Goal: Task Accomplishment & Management: Use online tool/utility

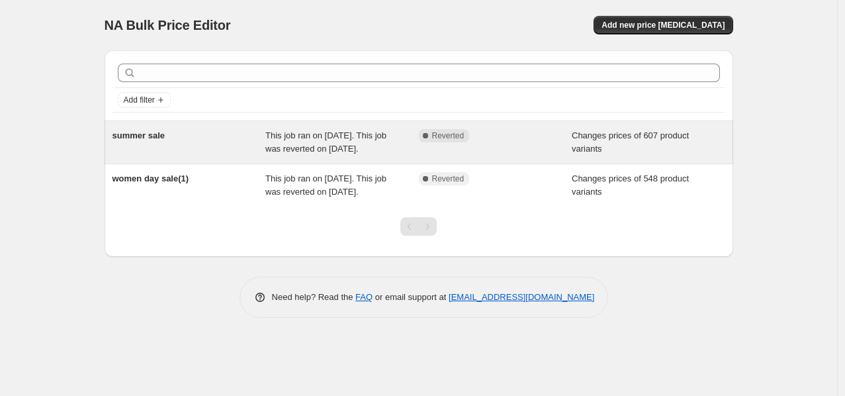
click at [683, 146] on div "Changes prices of 607 product variants" at bounding box center [648, 142] width 153 height 26
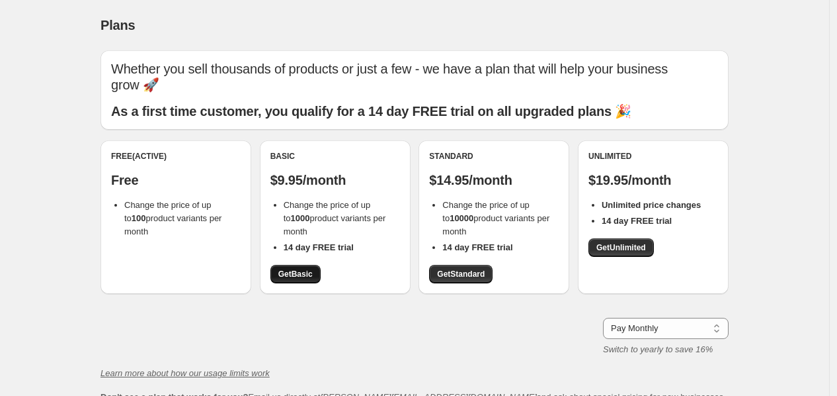
click at [305, 273] on span "Get Basic" at bounding box center [296, 274] width 34 height 11
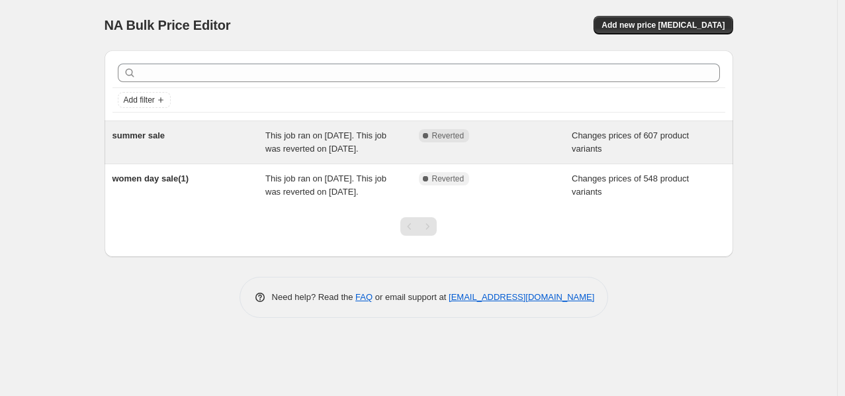
click at [327, 143] on span "This job ran on [DATE]. This job was reverted on [DATE]." at bounding box center [325, 141] width 121 height 23
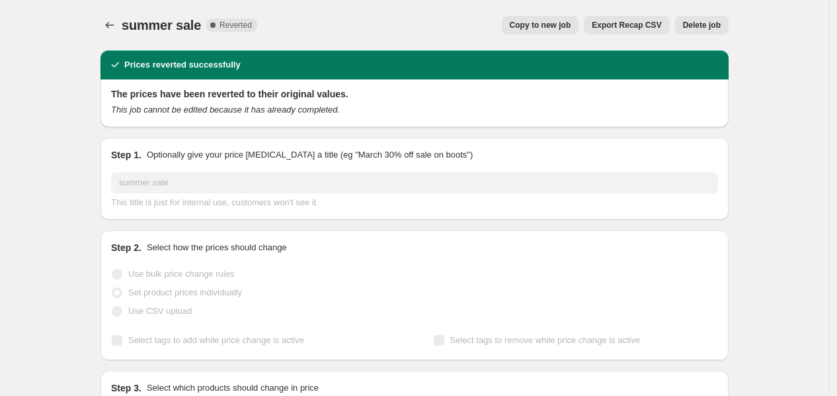
click at [552, 28] on span "Copy to new job" at bounding box center [541, 25] width 62 height 11
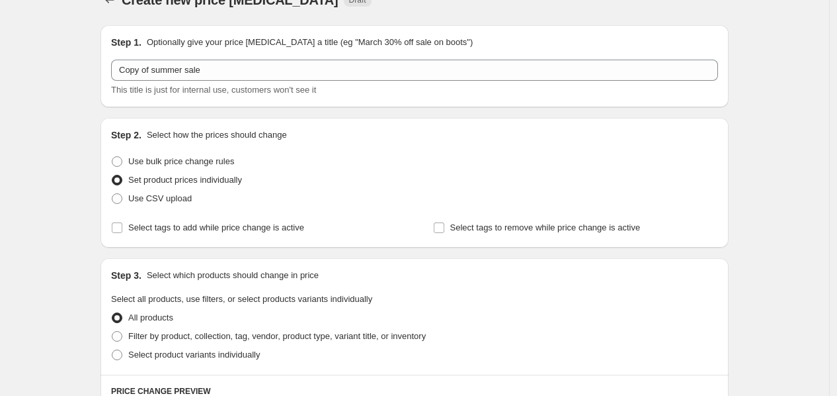
scroll to position [69, 0]
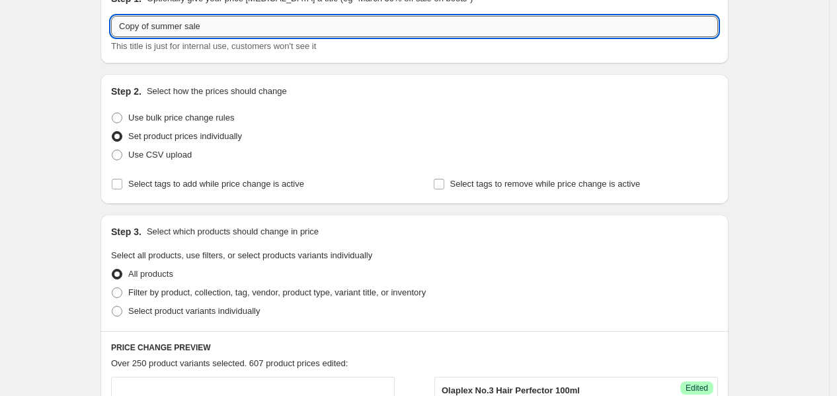
click at [228, 27] on input "Copy of summer sale" at bounding box center [414, 26] width 607 height 21
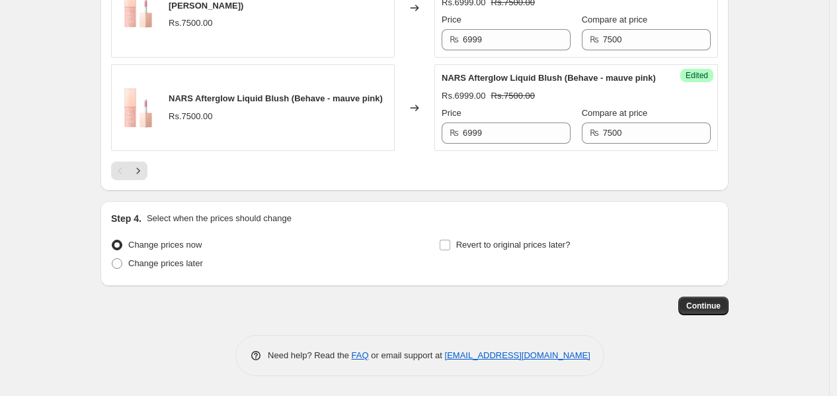
scroll to position [2350, 0]
type input "azaadi sale"
click at [189, 268] on span "Change prices later" at bounding box center [165, 263] width 75 height 10
click at [112, 259] on input "Change prices later" at bounding box center [112, 258] width 1 height 1
radio input "true"
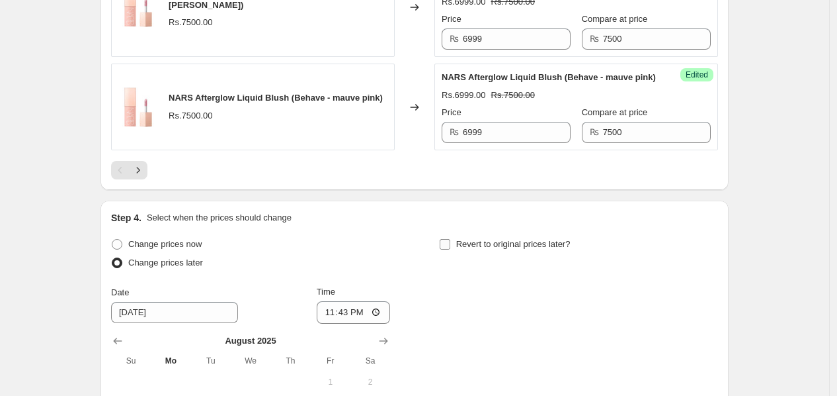
click at [445, 249] on input "Revert to original prices later?" at bounding box center [445, 244] width 11 height 11
checkbox input "true"
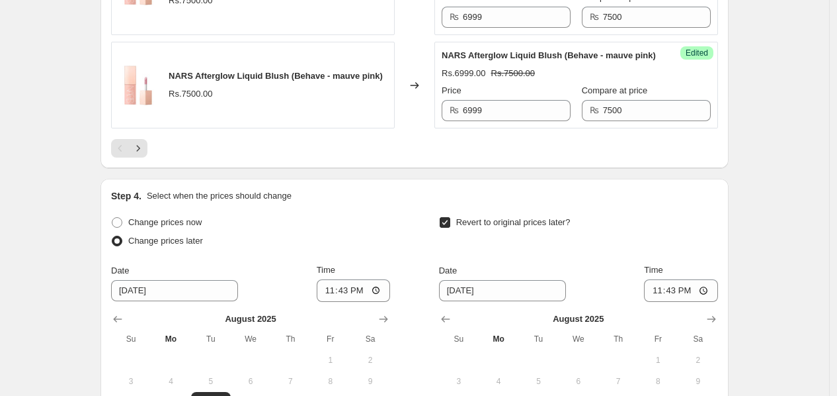
scroll to position [2624, 0]
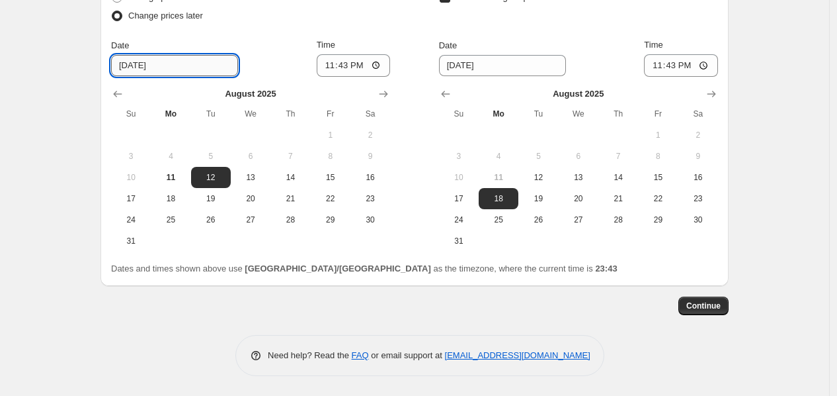
click at [149, 68] on input "8/12/2025" at bounding box center [174, 65] width 127 height 21
click at [140, 67] on input "8/12/2025" at bounding box center [174, 65] width 127 height 21
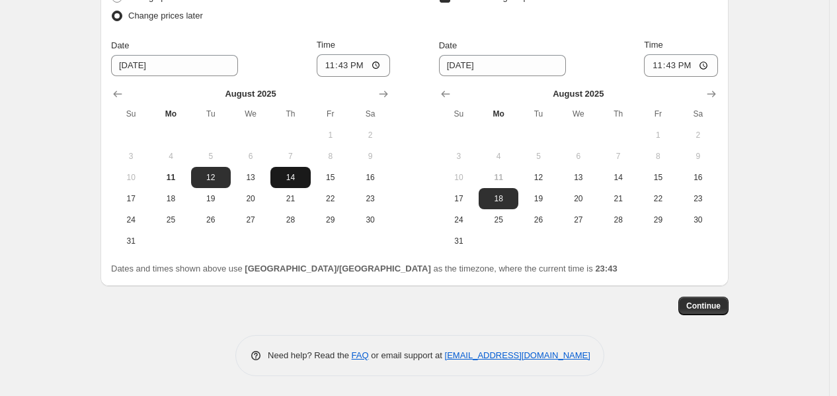
click at [298, 177] on span "14" at bounding box center [290, 177] width 29 height 11
type input "8/14/2025"
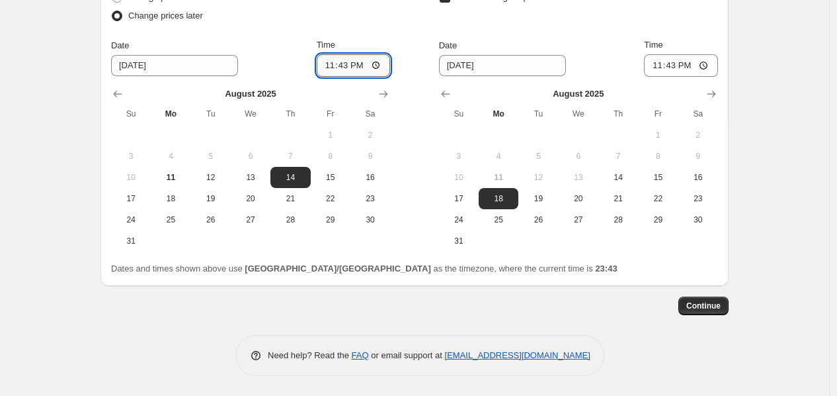
click at [343, 65] on input "23:43" at bounding box center [354, 65] width 74 height 22
click at [344, 65] on input "23:57" at bounding box center [354, 65] width 74 height 22
type input "23:56"
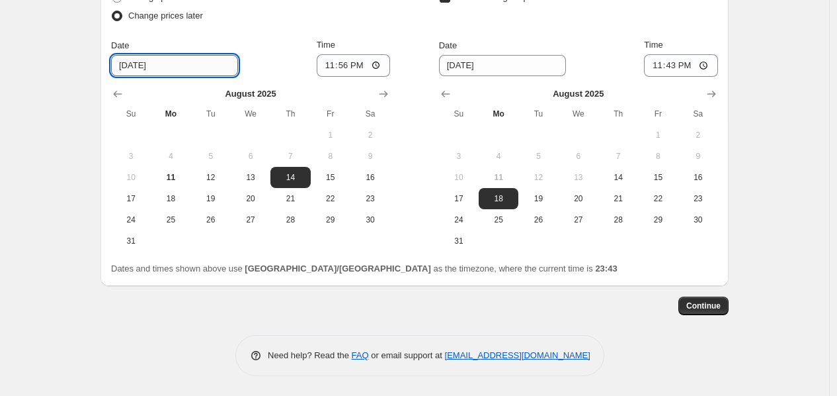
click at [136, 68] on input "8/14/2025" at bounding box center [174, 65] width 127 height 21
click at [253, 178] on span "13" at bounding box center [250, 177] width 29 height 11
type input "8/13/2025"
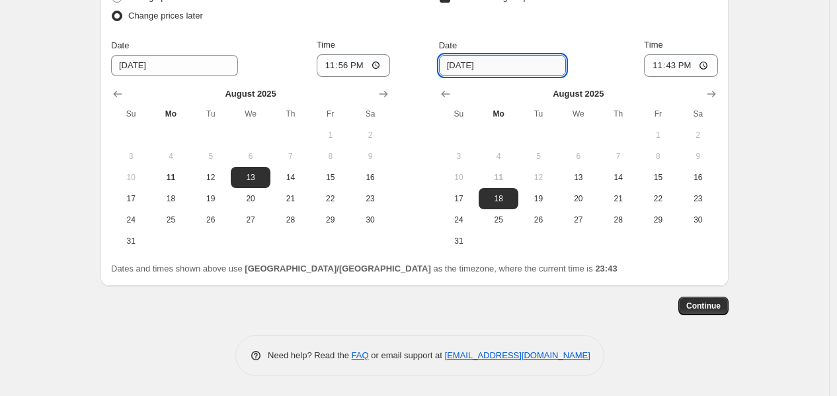
click at [468, 73] on input "8/18/2025" at bounding box center [502, 65] width 127 height 21
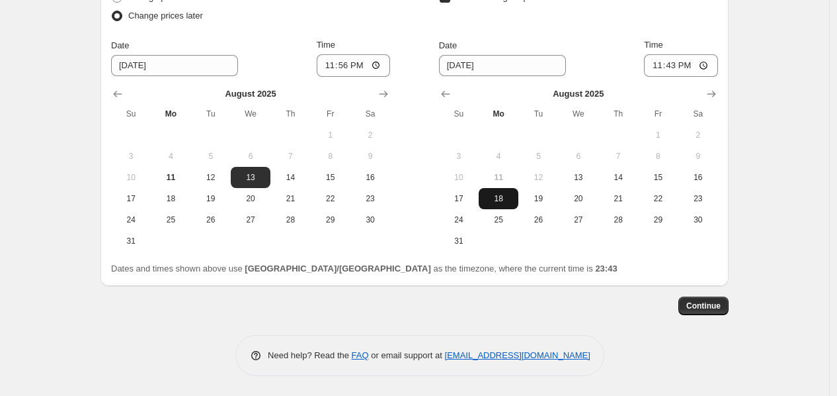
click at [511, 194] on span "18" at bounding box center [498, 198] width 29 height 11
click at [672, 66] on input "23:43" at bounding box center [681, 65] width 74 height 22
click at [536, 202] on span "19" at bounding box center [538, 198] width 29 height 11
type input "8/19/2025"
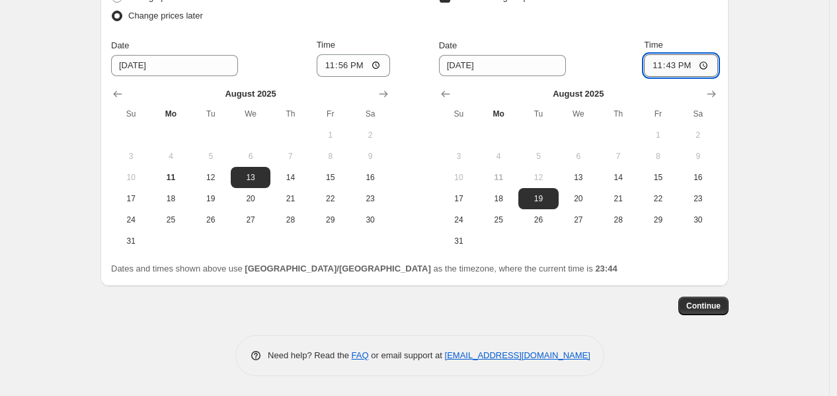
click at [656, 62] on input "23:43" at bounding box center [681, 65] width 74 height 22
type input "00:00"
click at [729, 310] on button "Continue" at bounding box center [704, 305] width 50 height 19
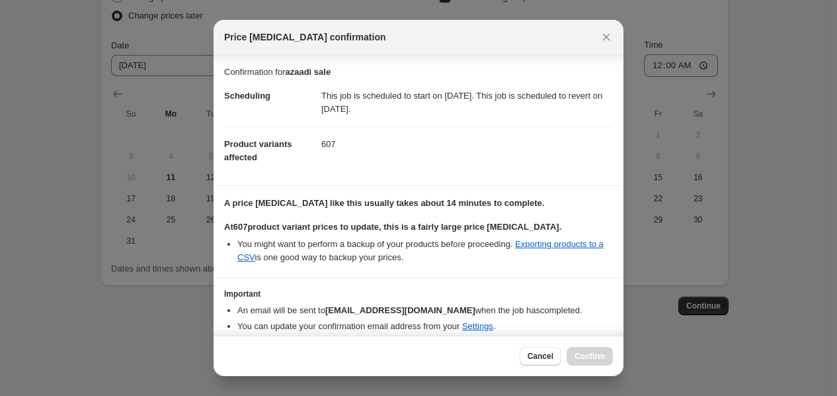
scroll to position [50, 0]
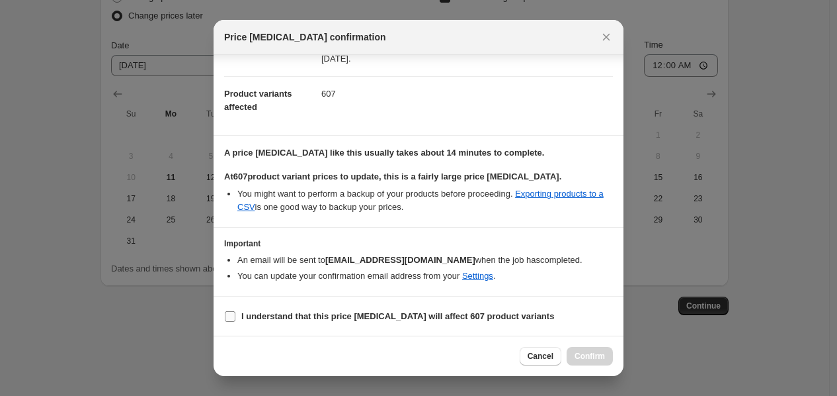
click at [484, 322] on label "I understand that this price change job will affect 607 product variants" at bounding box center [389, 316] width 330 height 19
click at [236, 322] on input "I understand that this price change job will affect 607 product variants" at bounding box center [230, 316] width 11 height 11
checkbox input "true"
click at [586, 360] on span "Confirm" at bounding box center [590, 356] width 30 height 11
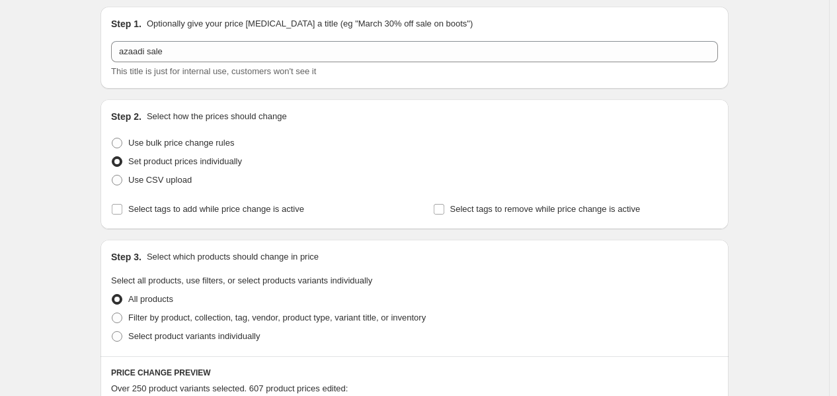
scroll to position [143, 0]
